Goal: Use online tool/utility: Utilize a website feature to perform a specific function

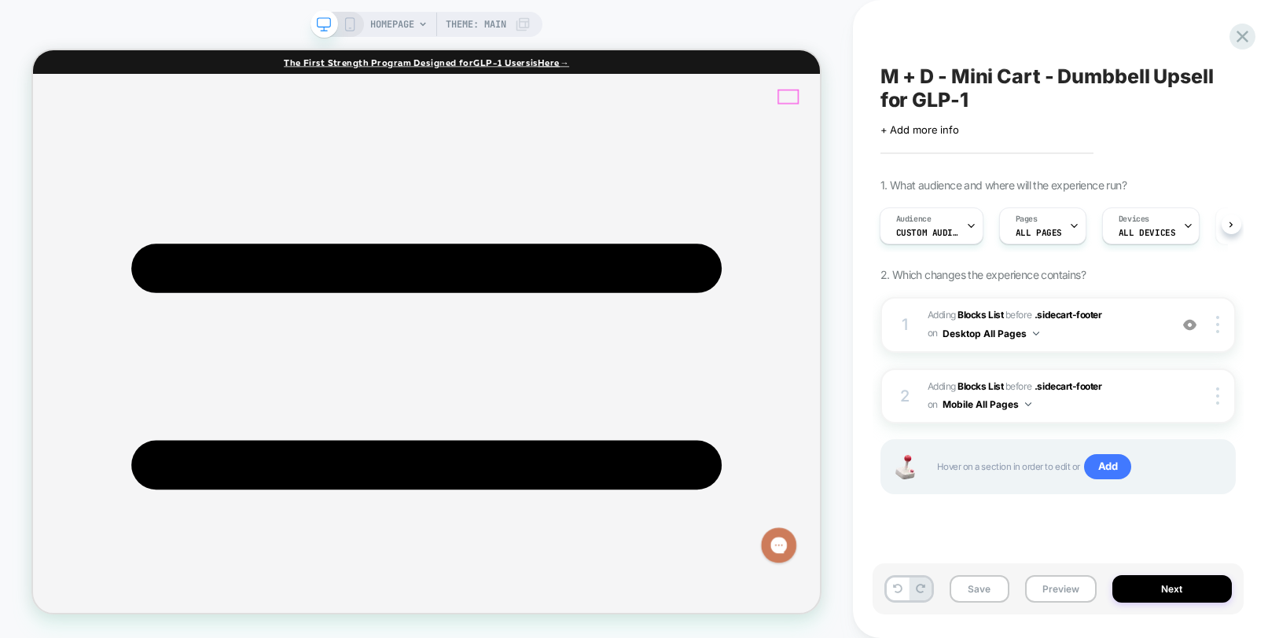
click at [929, 235] on span "Custom Audience" at bounding box center [927, 232] width 63 height 11
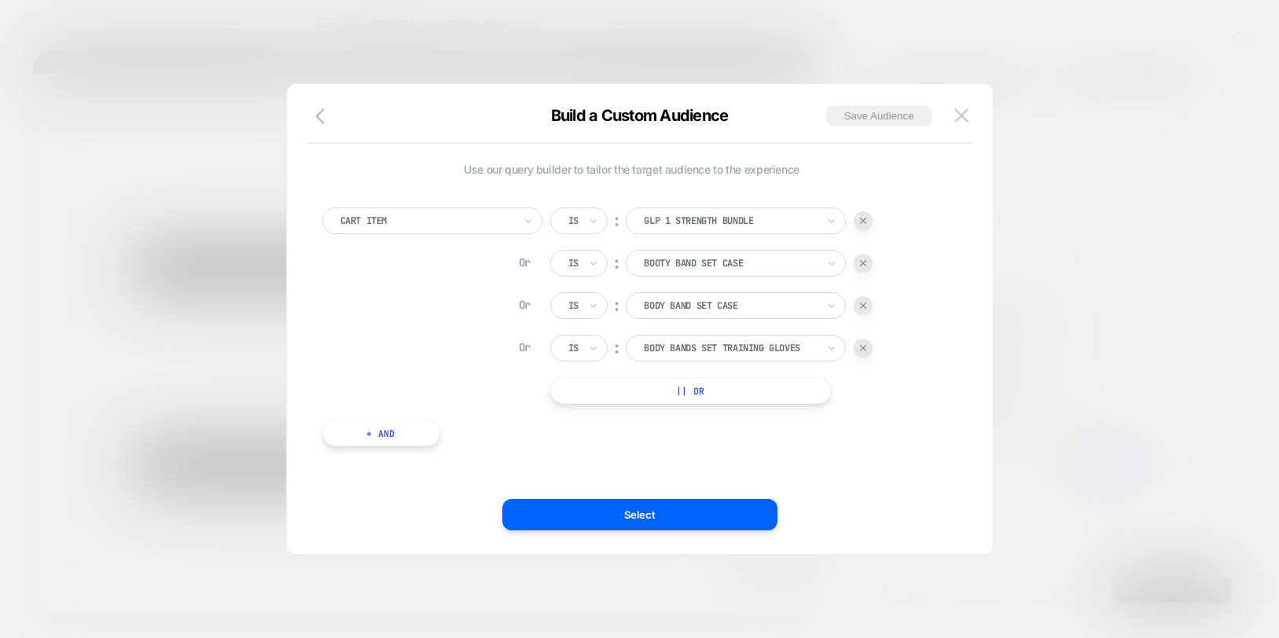
click at [974, 123] on div "Build a Custom Audience Save Audience" at bounding box center [640, 125] width 706 height 38
click at [964, 121] on img at bounding box center [961, 114] width 14 height 13
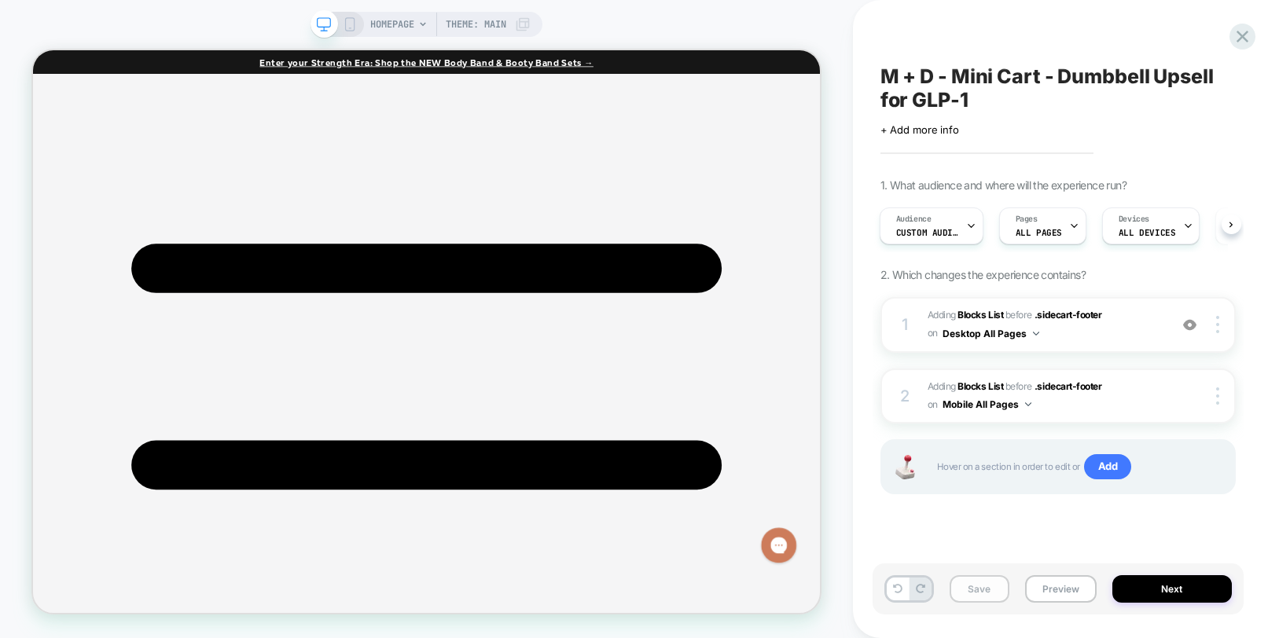
click at [971, 582] on button "Save" at bounding box center [979, 589] width 60 height 28
click at [1059, 587] on button "Preview" at bounding box center [1061, 589] width 72 height 28
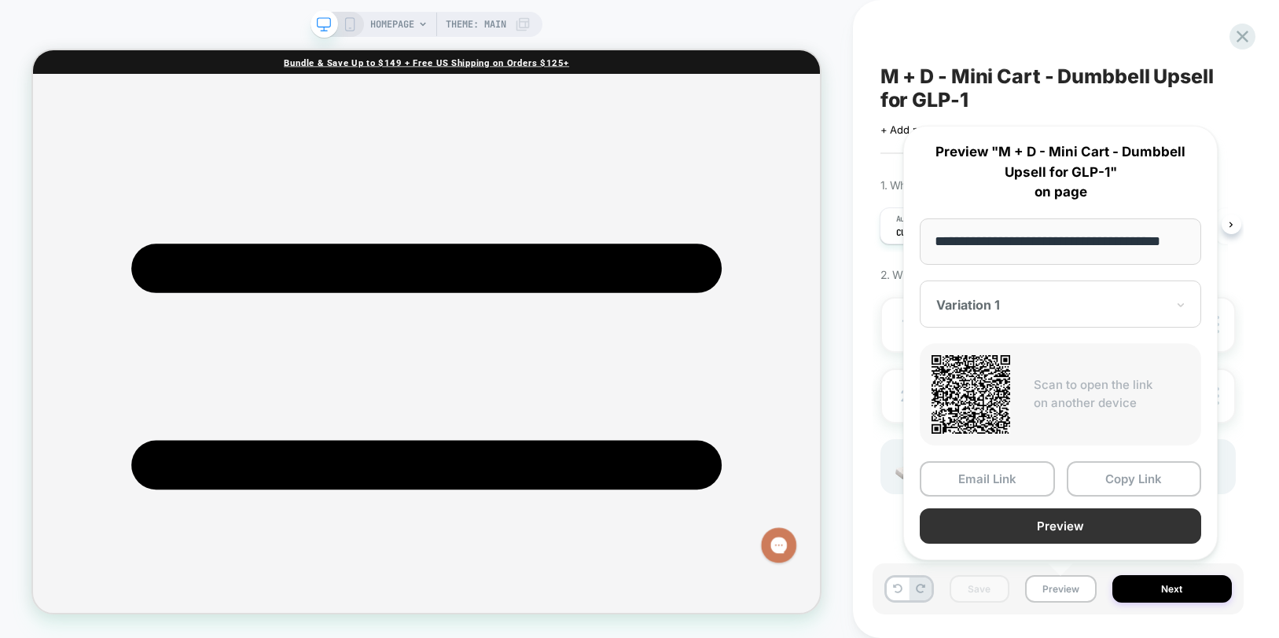
click at [1036, 530] on button "Preview" at bounding box center [1059, 525] width 281 height 35
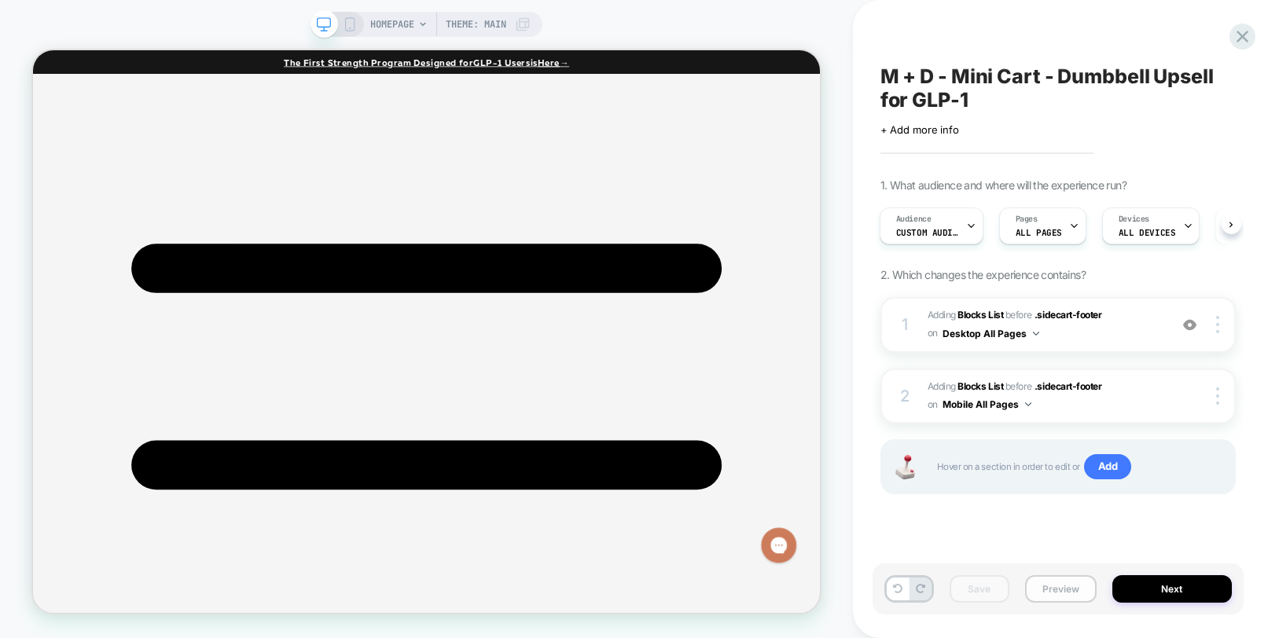
click at [1040, 593] on button "Preview" at bounding box center [1061, 589] width 72 height 28
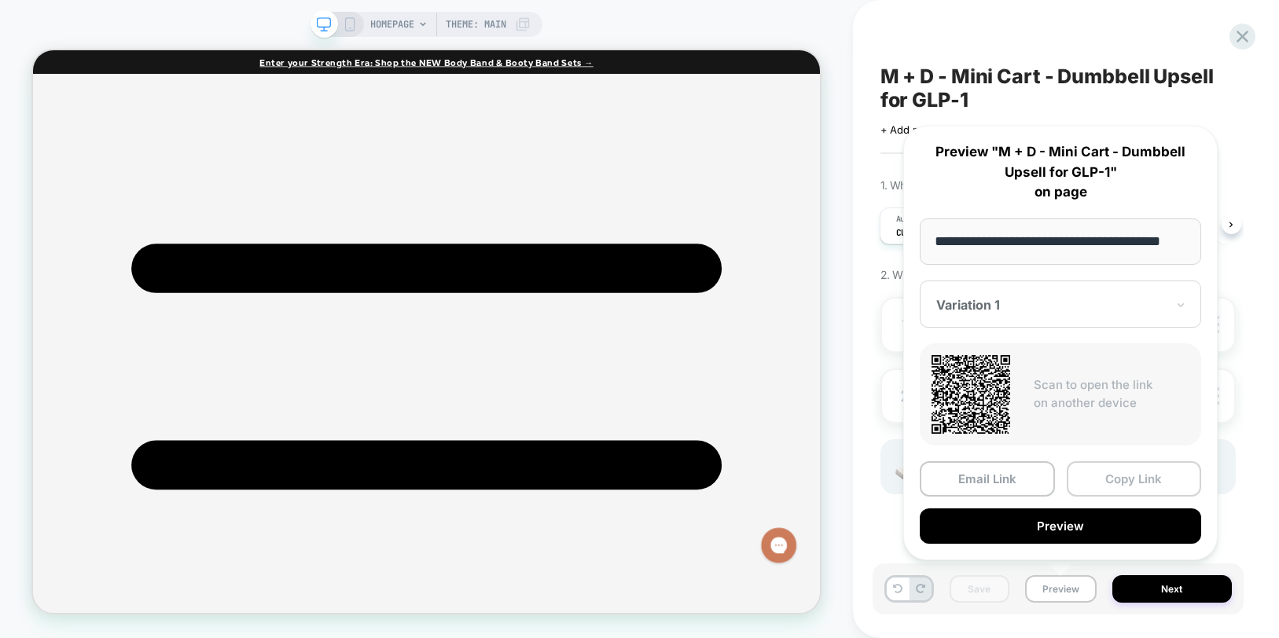
click at [1124, 487] on button "Copy Link" at bounding box center [1133, 478] width 135 height 35
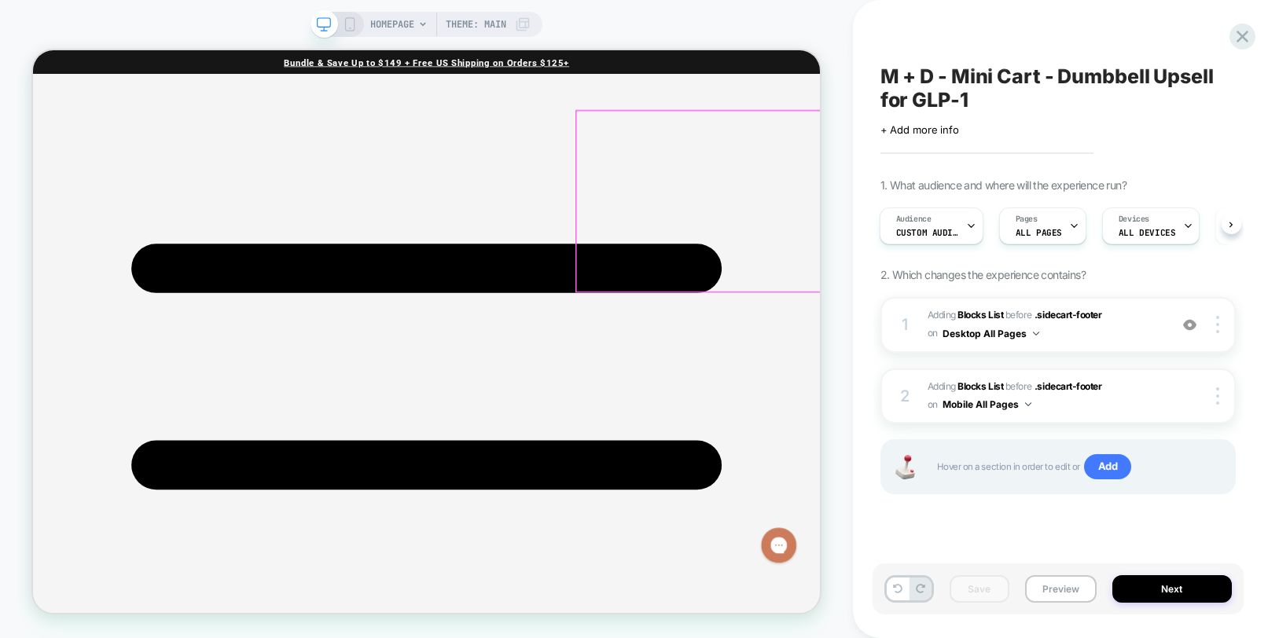
scroll to position [1991, 0]
click at [1054, 584] on button "Preview" at bounding box center [1061, 589] width 72 height 28
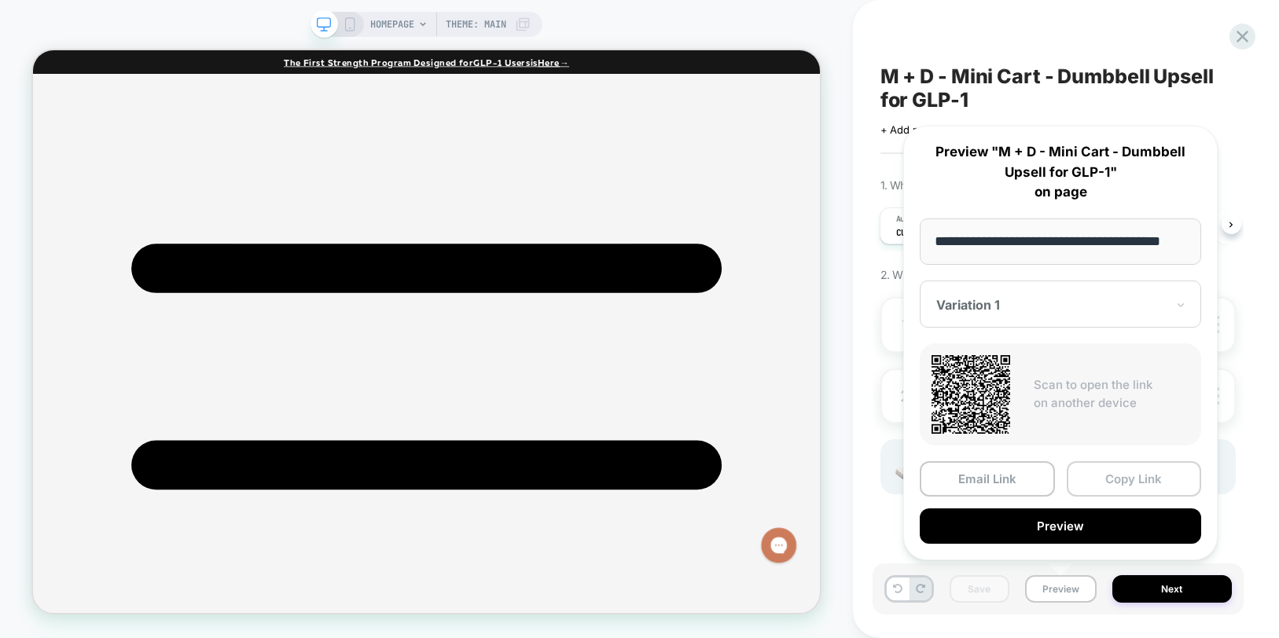
scroll to position [0, 0]
click at [1126, 478] on button "Copy Link" at bounding box center [1133, 478] width 135 height 35
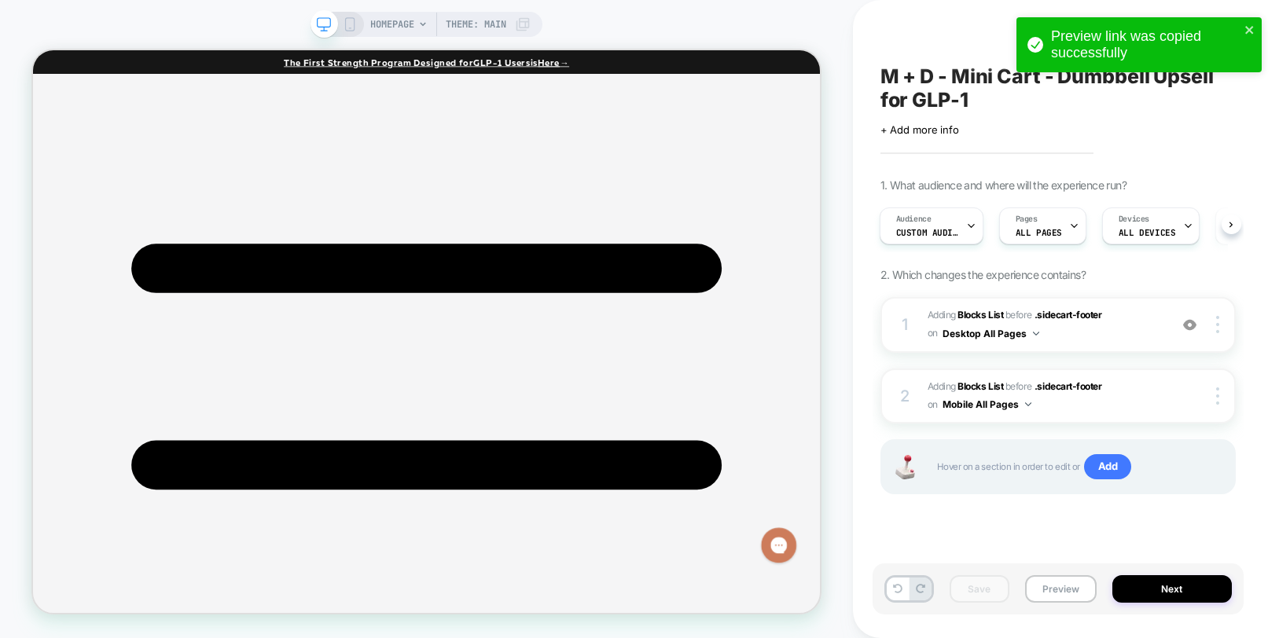
click at [1200, 528] on div "1 #_loomi_addon_1760027596349 Adding Blocks List BEFORE .sidecart-footer .sidec…" at bounding box center [1057, 415] width 355 height 237
